Goal: Task Accomplishment & Management: Use online tool/utility

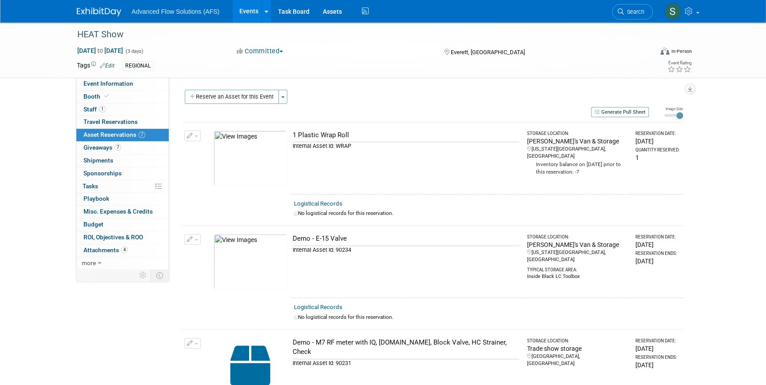
click at [95, 9] on img at bounding box center [99, 12] width 44 height 9
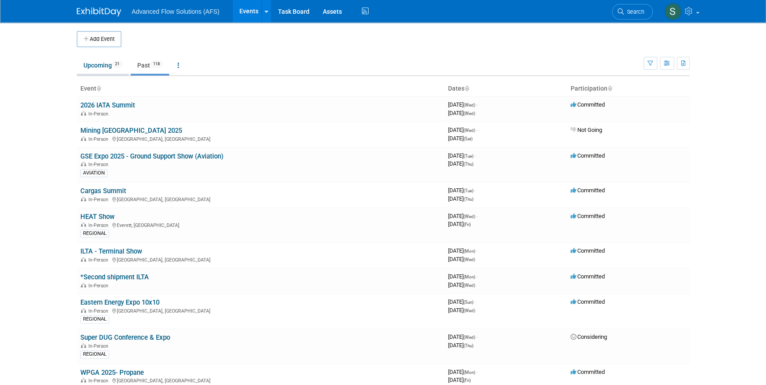
click at [100, 67] on link "Upcoming 21" at bounding box center [103, 65] width 52 height 17
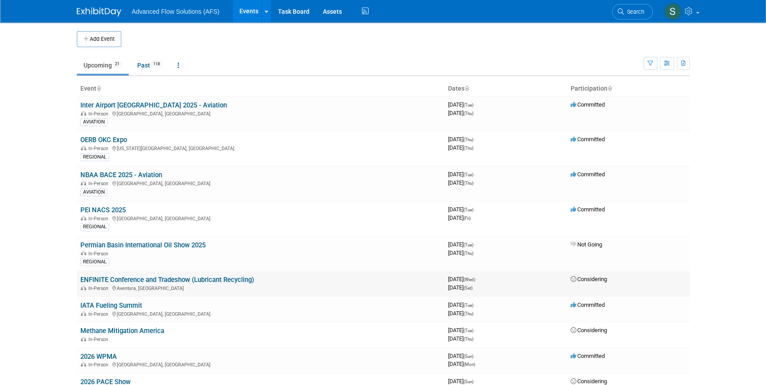
click at [118, 280] on link "ENFINITE Conference and Tradeshow (Lubricant Recycling)" at bounding box center [167, 280] width 174 height 8
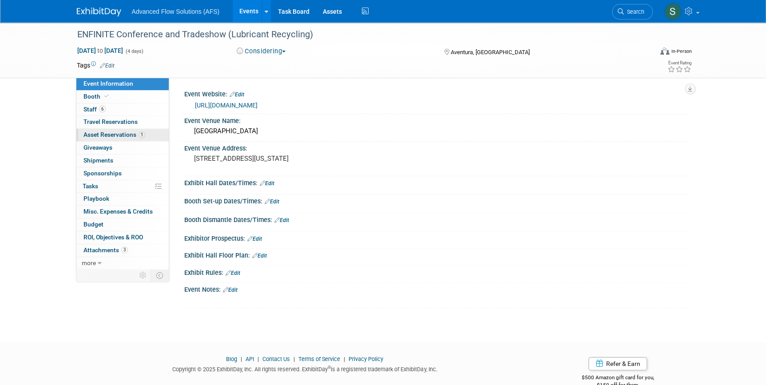
click at [98, 133] on span "Asset Reservations 1" at bounding box center [114, 134] width 62 height 7
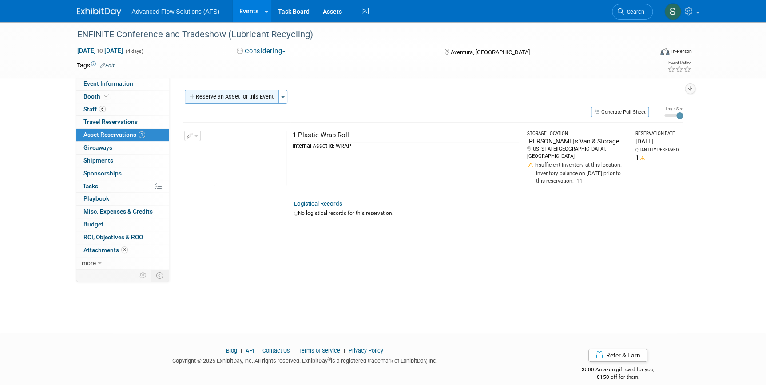
click at [225, 96] on button "Reserve an Asset for this Event" at bounding box center [232, 97] width 94 height 14
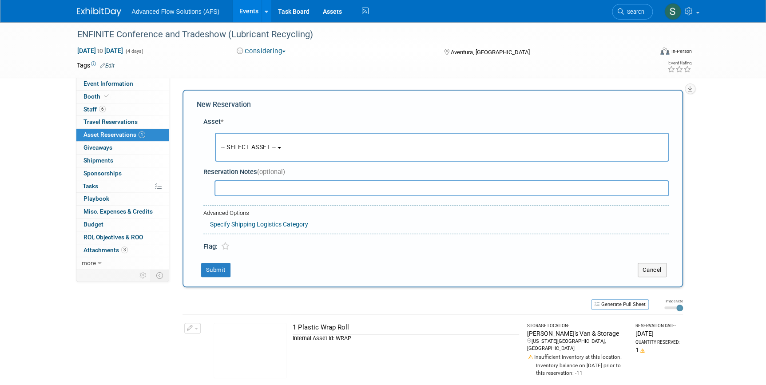
scroll to position [8, 0]
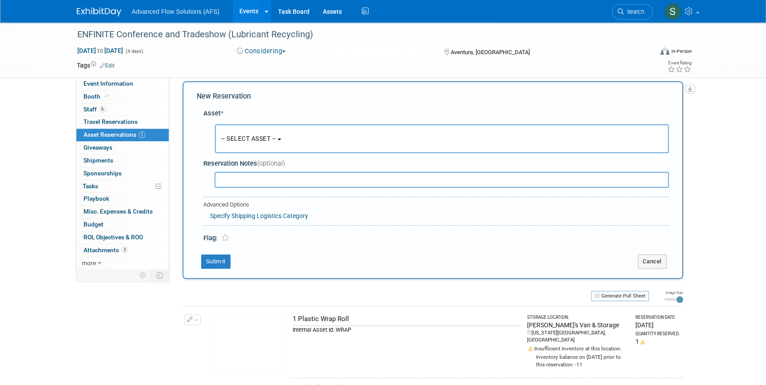
click at [276, 139] on span "-- SELECT ASSET --" at bounding box center [248, 138] width 55 height 7
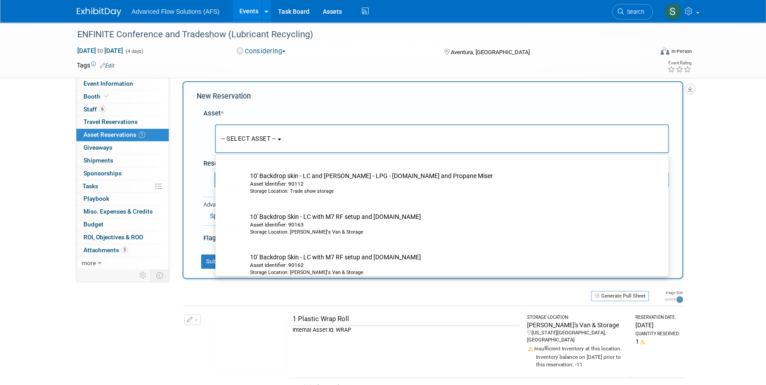
scroll to position [242, 0]
click at [192, 181] on div "New Reservation Asset * -- SELECT ASSET --" at bounding box center [432, 180] width 500 height 198
